Goal: Task Accomplishment & Management: Use online tool/utility

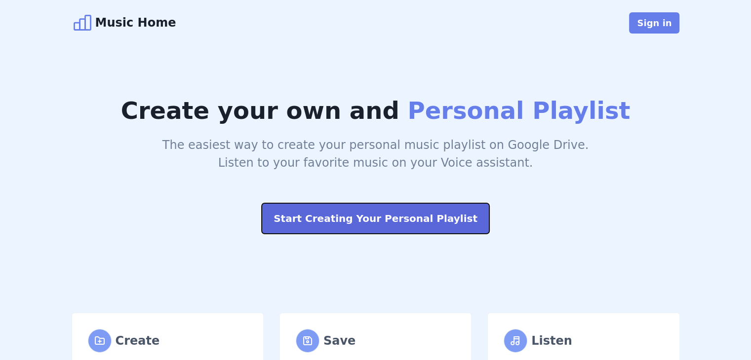
click at [345, 217] on button "Start Creating Your Personal Playlist" at bounding box center [376, 218] width 228 height 31
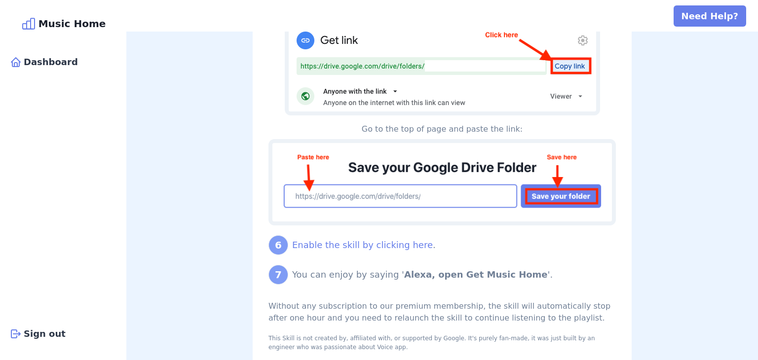
scroll to position [871, 0]
